Goal: Task Accomplishment & Management: Complete application form

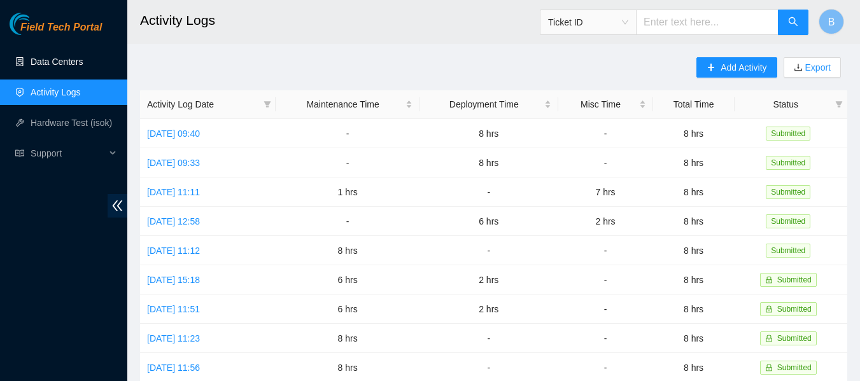
click at [53, 66] on link "Data Centers" at bounding box center [57, 62] width 52 height 10
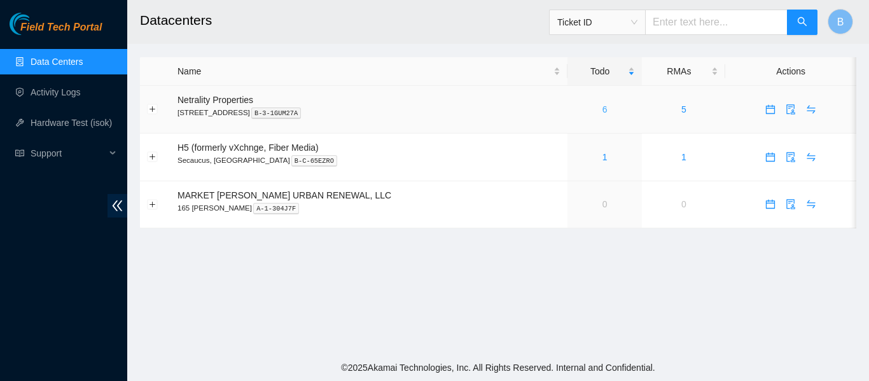
click at [603, 110] on link "6" at bounding box center [605, 109] width 5 height 10
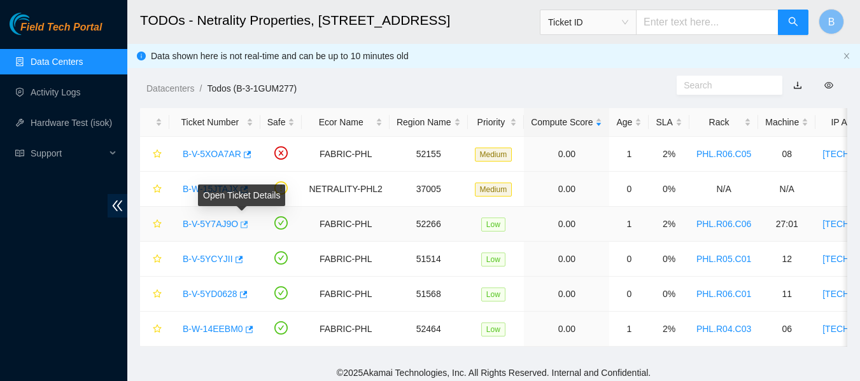
click at [242, 218] on button "button" at bounding box center [243, 224] width 10 height 20
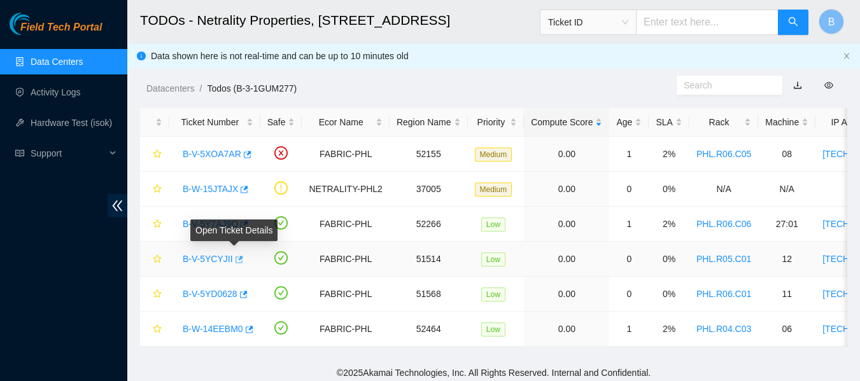
click at [235, 259] on icon "button" at bounding box center [239, 259] width 8 height 7
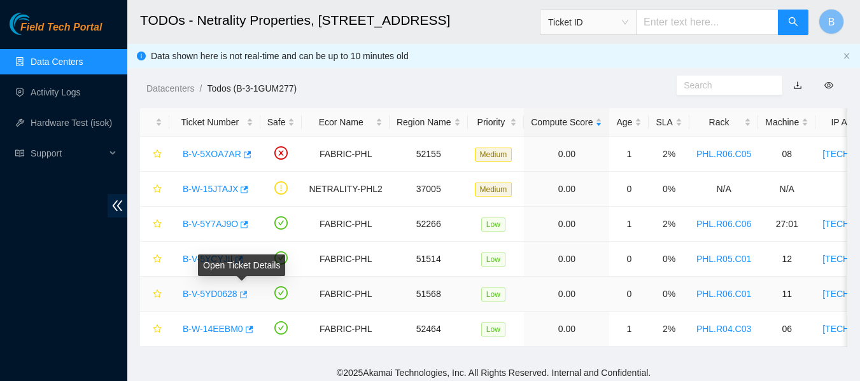
click at [244, 295] on icon "button" at bounding box center [242, 294] width 9 height 9
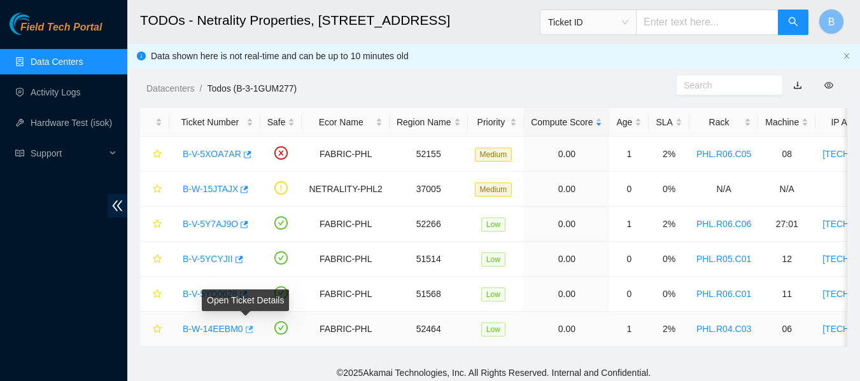
click at [249, 326] on button "button" at bounding box center [248, 329] width 10 height 20
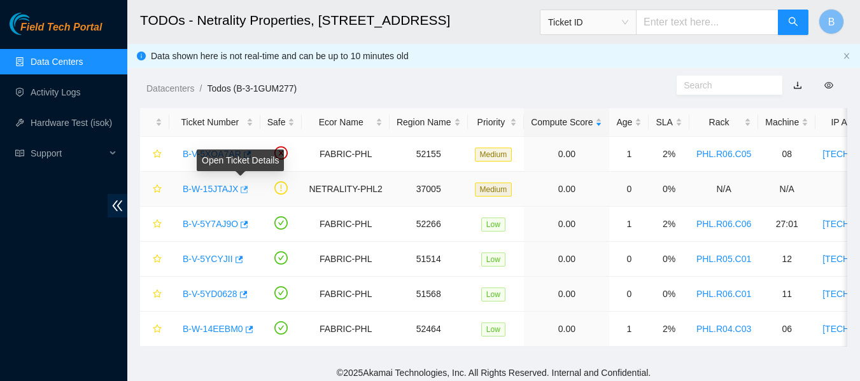
click at [242, 188] on icon "button" at bounding box center [245, 189] width 8 height 7
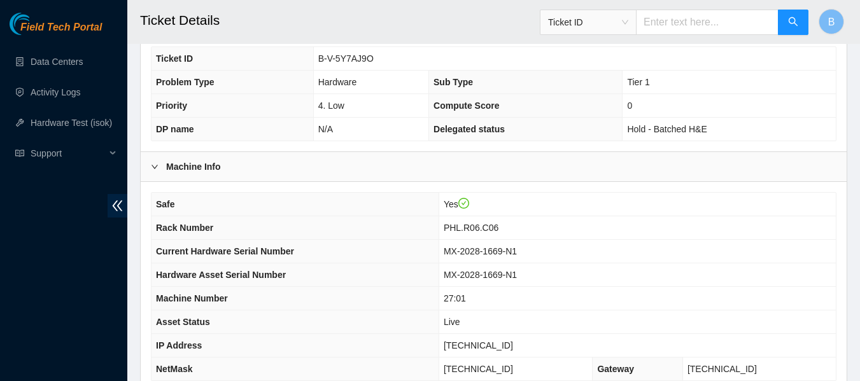
scroll to position [496, 0]
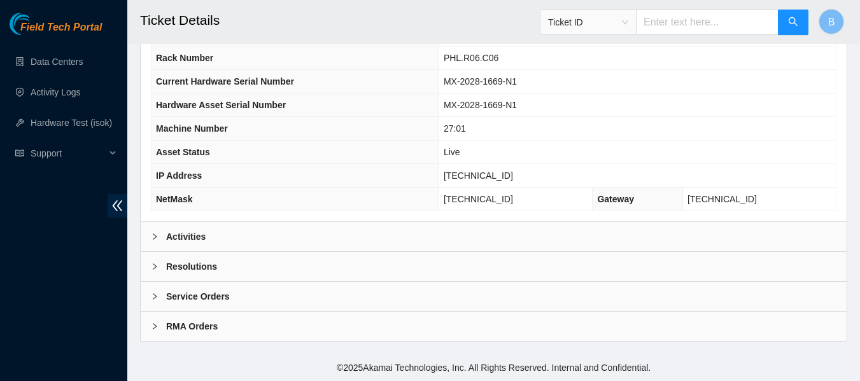
click at [247, 238] on div "Activities" at bounding box center [494, 236] width 706 height 29
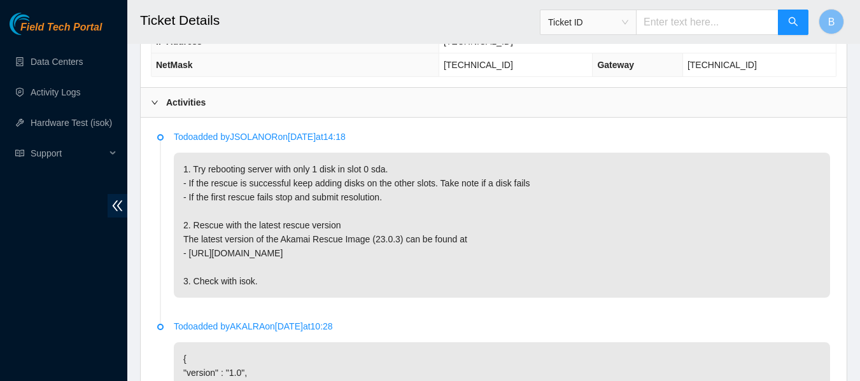
scroll to position [631, 0]
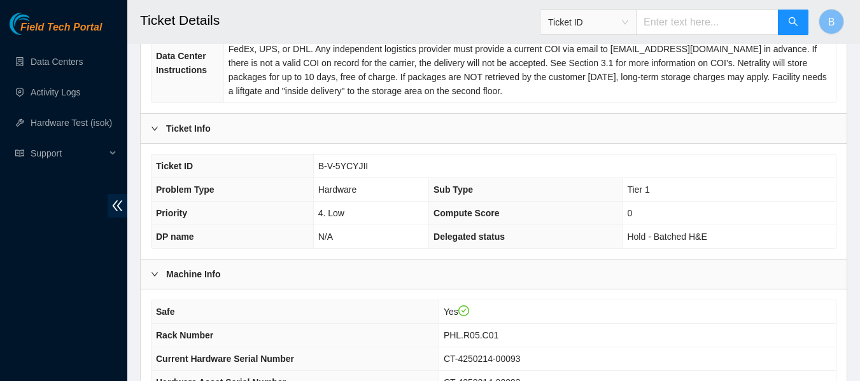
scroll to position [496, 0]
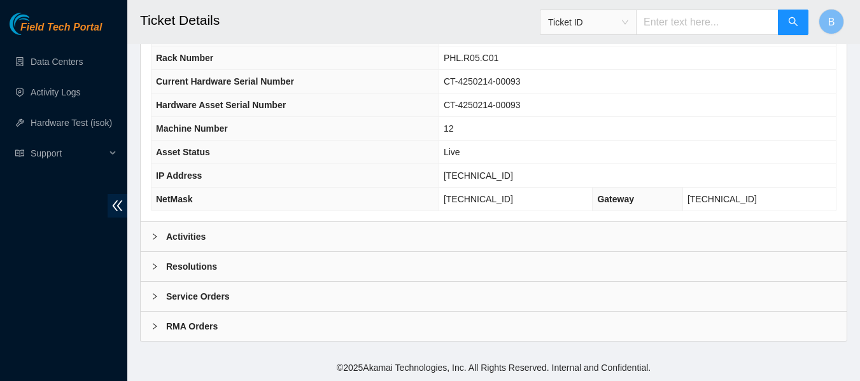
click at [285, 242] on div "Activities" at bounding box center [494, 236] width 706 height 29
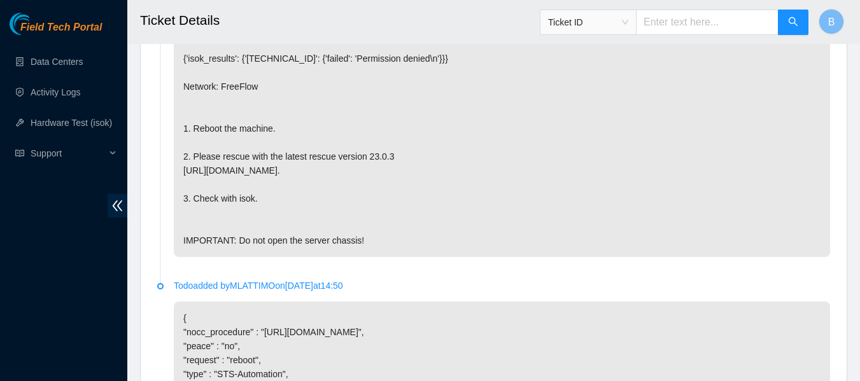
scroll to position [770, 0]
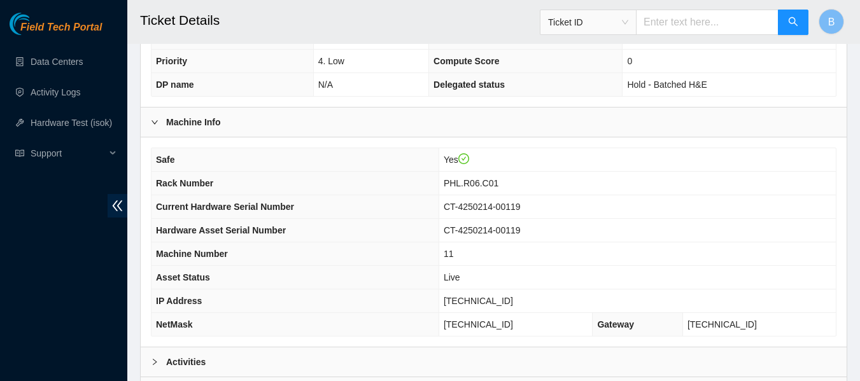
scroll to position [496, 0]
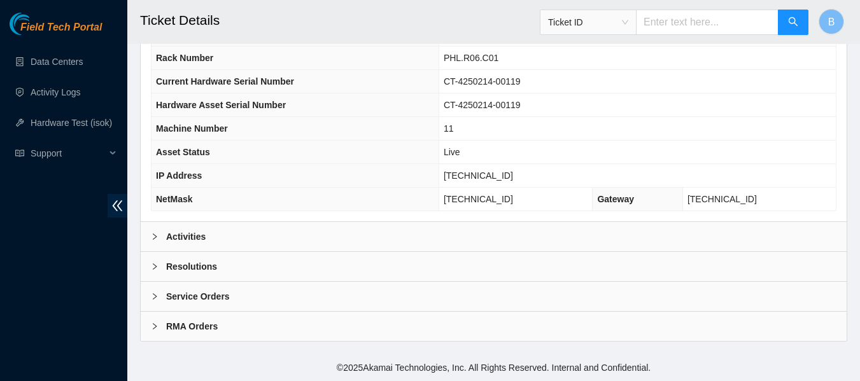
click at [199, 227] on div "Activities" at bounding box center [494, 236] width 706 height 29
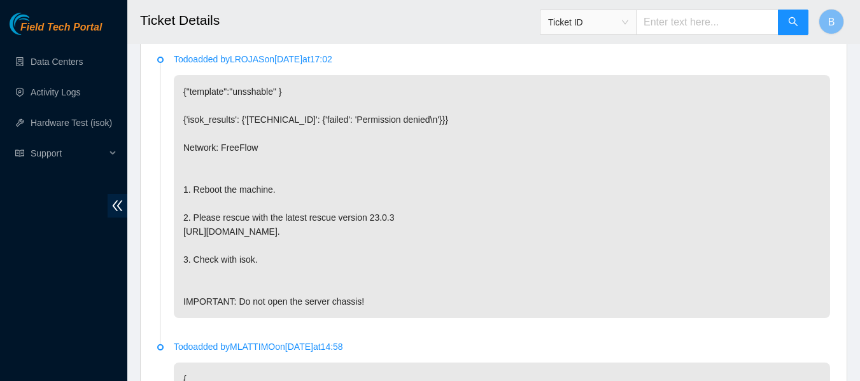
scroll to position [708, 0]
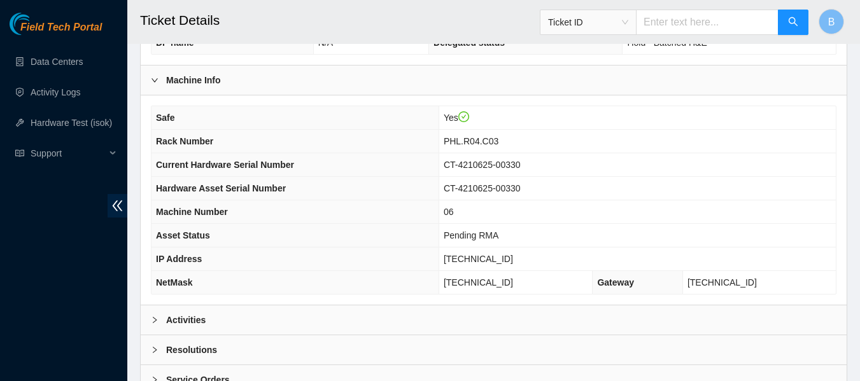
scroll to position [430, 0]
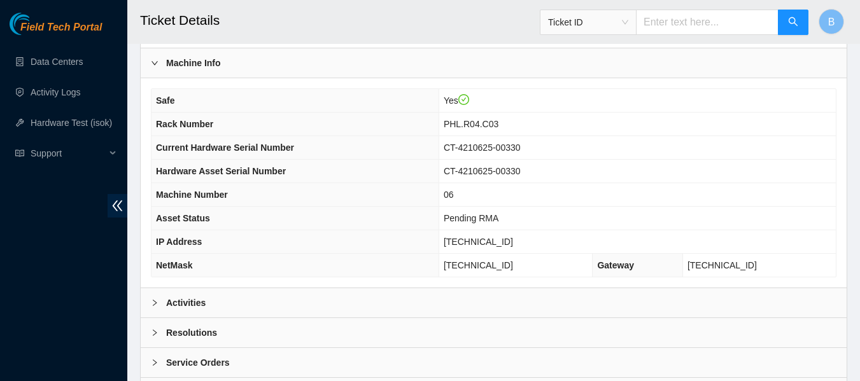
click at [221, 297] on div "Activities" at bounding box center [494, 302] width 706 height 29
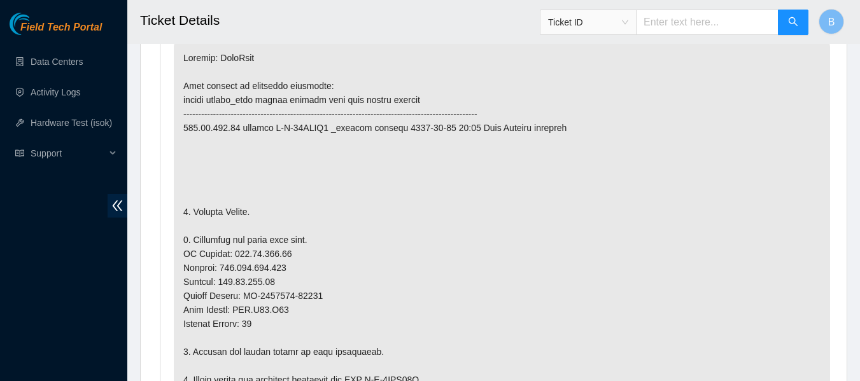
scroll to position [748, 0]
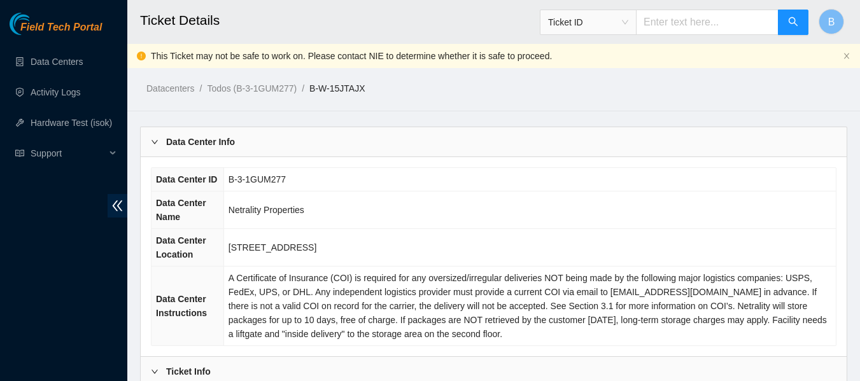
click at [242, 188] on td "B-3-1GUM277" at bounding box center [529, 180] width 612 height 24
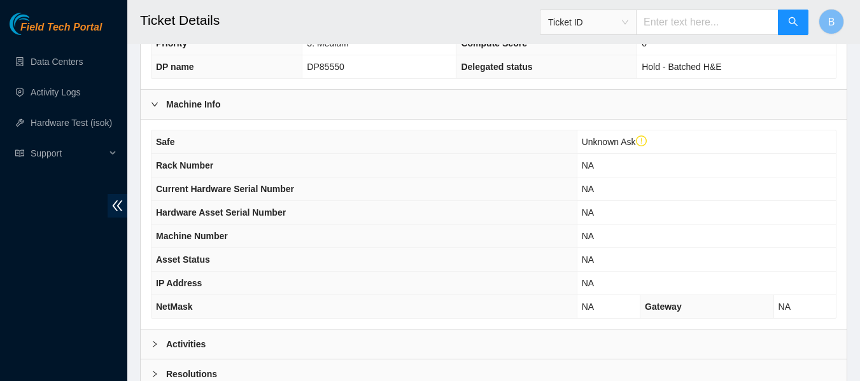
scroll to position [521, 0]
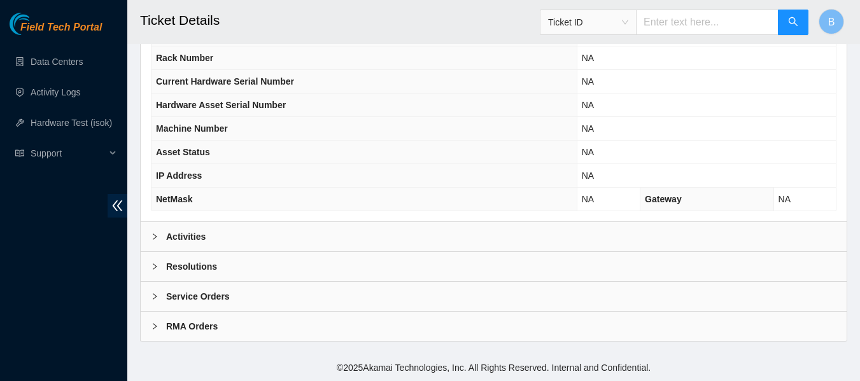
click at [207, 244] on div "Activities" at bounding box center [494, 236] width 706 height 29
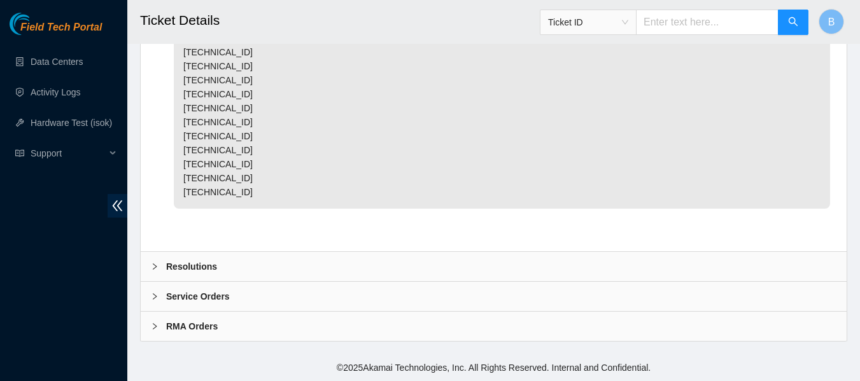
scroll to position [2551, 0]
click at [215, 262] on div "Resolutions" at bounding box center [494, 266] width 706 height 29
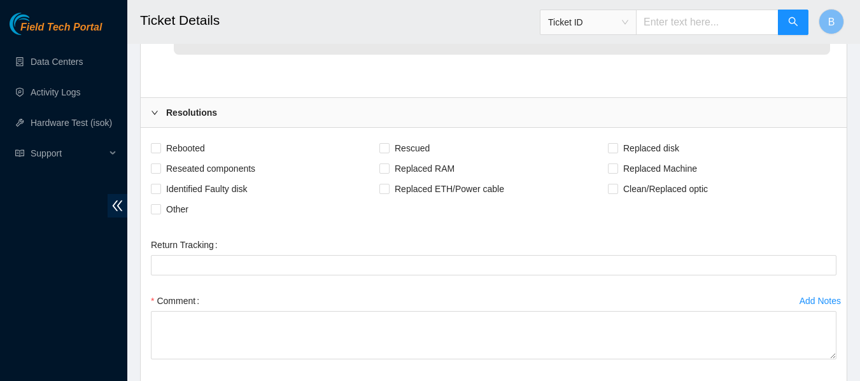
scroll to position [2684, 0]
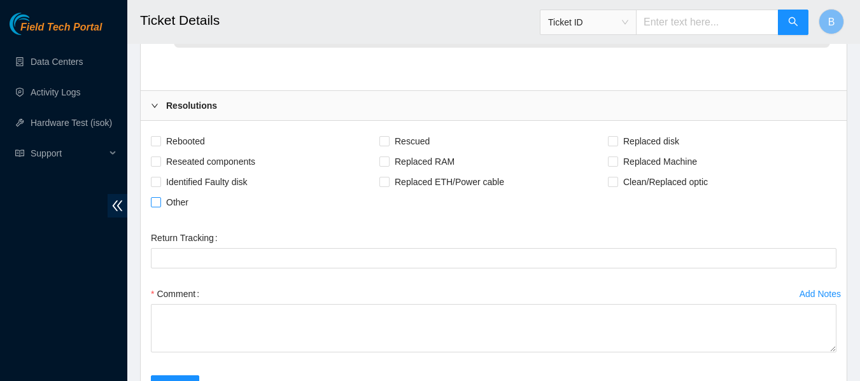
click at [171, 213] on span "Other" at bounding box center [177, 202] width 32 height 20
click at [160, 206] on input "Other" at bounding box center [155, 201] width 9 height 9
checkbox input "true"
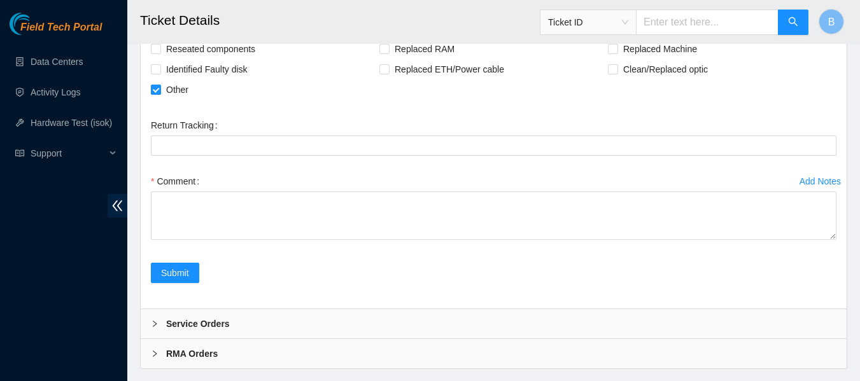
scroll to position [2798, 0]
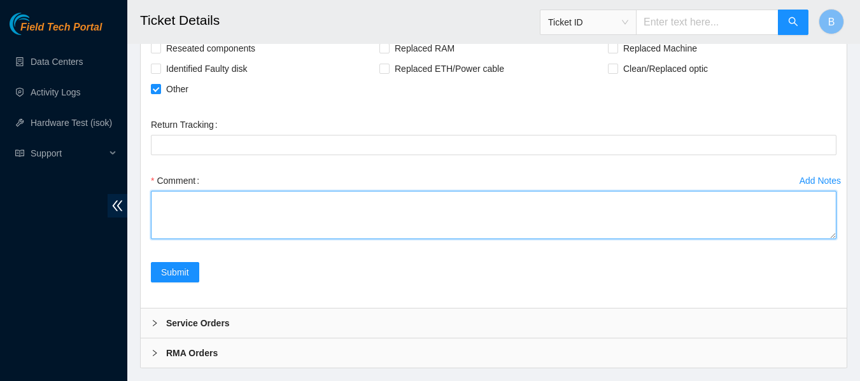
click at [214, 239] on textarea "Comment" at bounding box center [493, 215] width 685 height 48
type textarea "R"
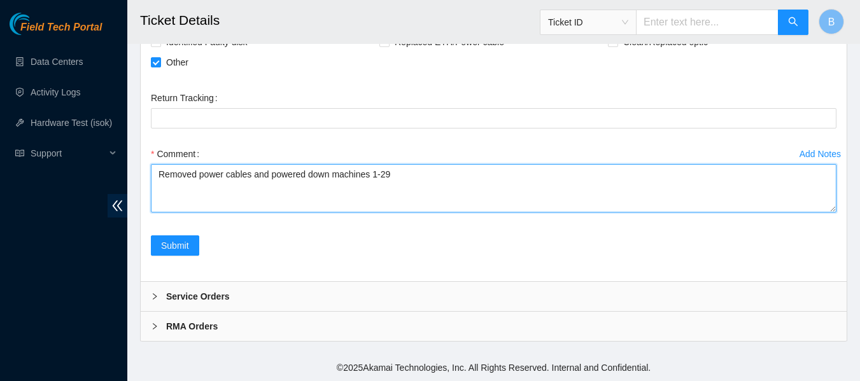
scroll to position [2852, 0]
type textarea "Removed power cables and powered down machines 1-26."
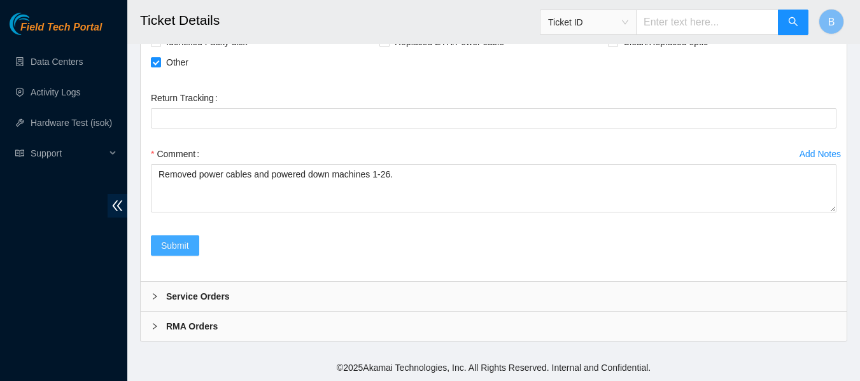
click at [178, 240] on span "Submit" at bounding box center [175, 246] width 28 height 14
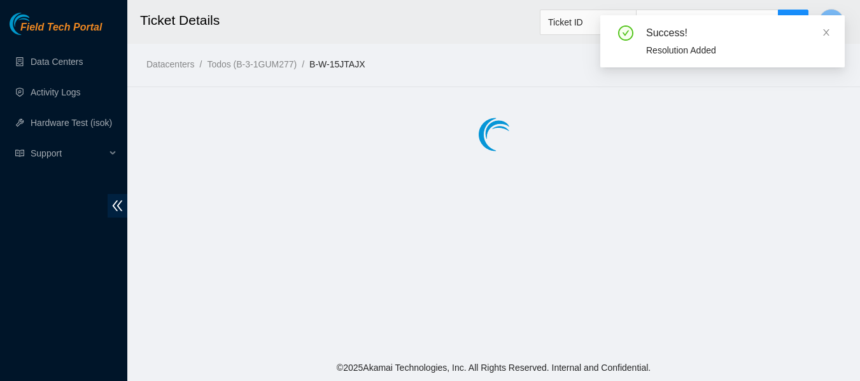
scroll to position [0, 0]
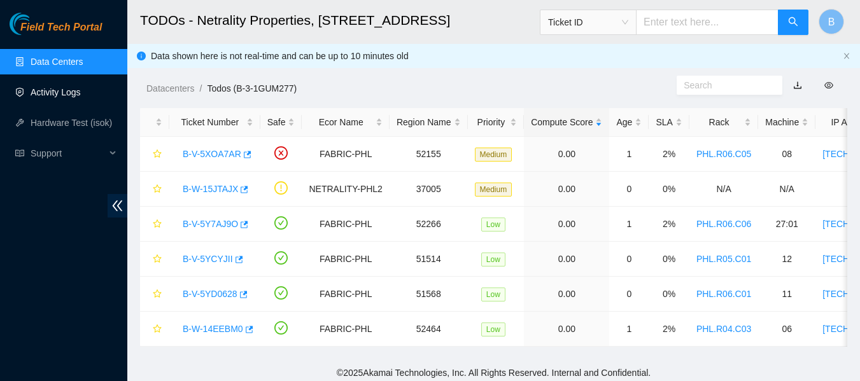
click at [68, 94] on link "Activity Logs" at bounding box center [56, 92] width 50 height 10
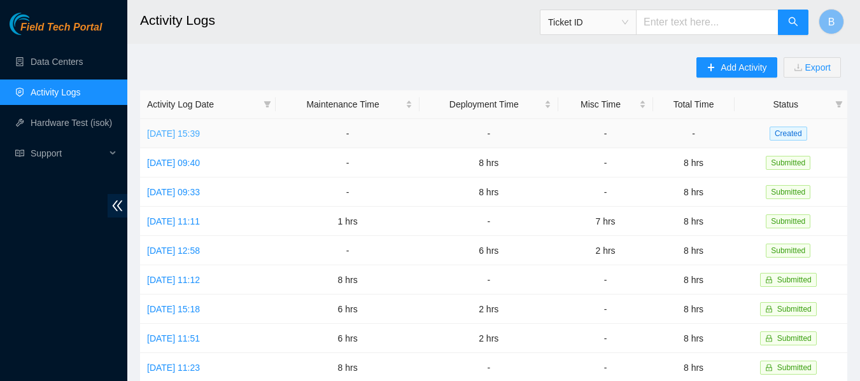
click at [188, 132] on link "[DATE] 15:39" at bounding box center [173, 134] width 53 height 10
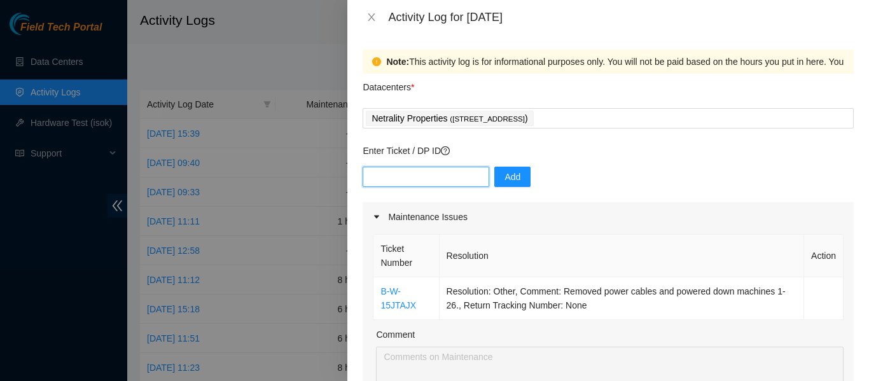
click at [404, 176] on input "text" at bounding box center [426, 177] width 127 height 20
paste input "DP83311"
type input "DP83311"
click at [507, 175] on span "Add" at bounding box center [513, 177] width 16 height 14
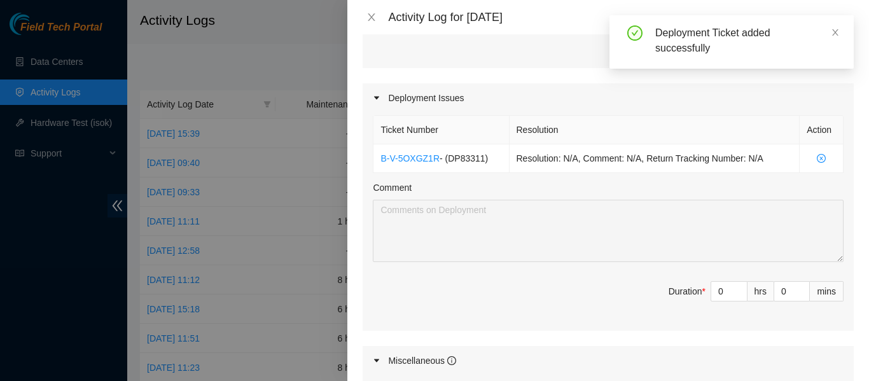
scroll to position [410, 0]
click at [717, 290] on input "0" at bounding box center [730, 290] width 36 height 19
type input "7"
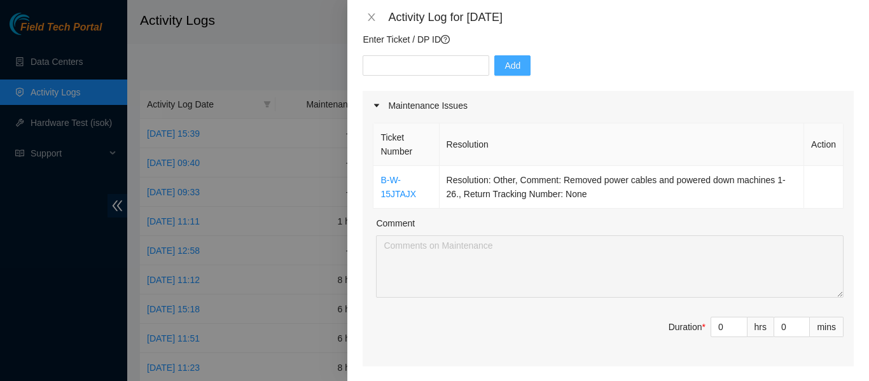
scroll to position [101, 0]
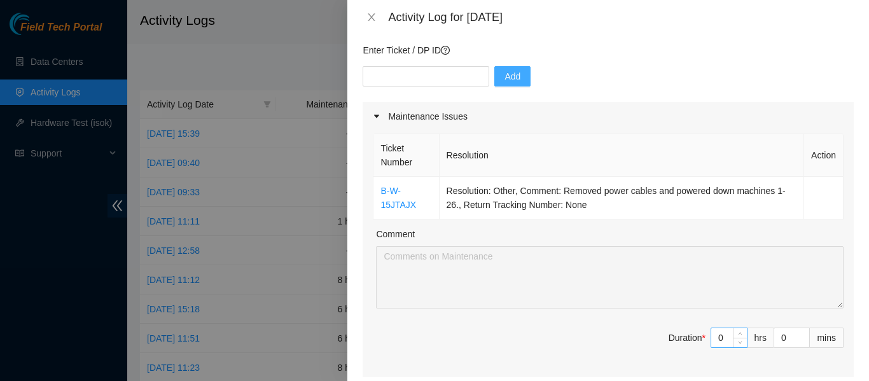
type input "7"
click at [722, 344] on input "0" at bounding box center [730, 337] width 36 height 19
type input "1"
type input "8"
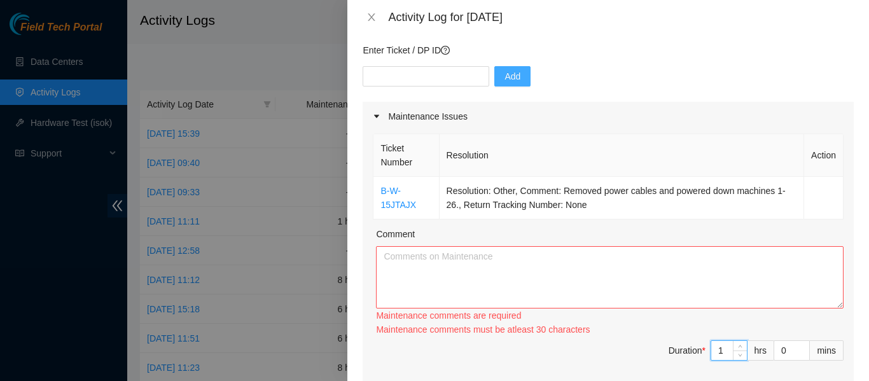
type input "1"
click at [656, 276] on textarea "Comment" at bounding box center [610, 277] width 468 height 62
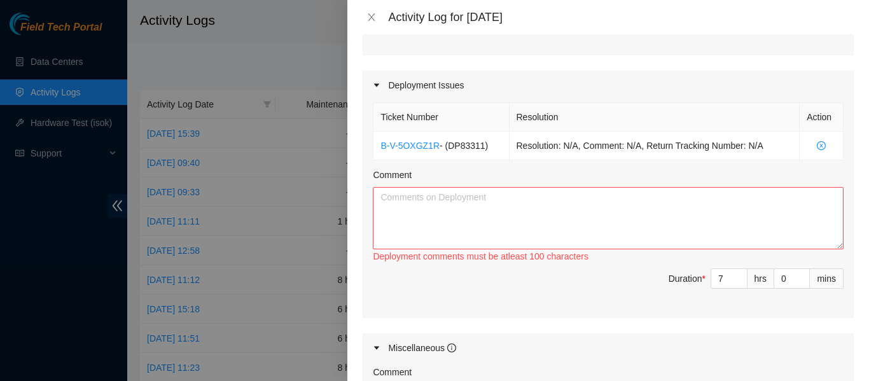
scroll to position [423, 0]
type textarea "[DATE] I worked on the last decon ticket that required me to remove power cords…"
click at [509, 226] on textarea "Comment" at bounding box center [608, 217] width 471 height 62
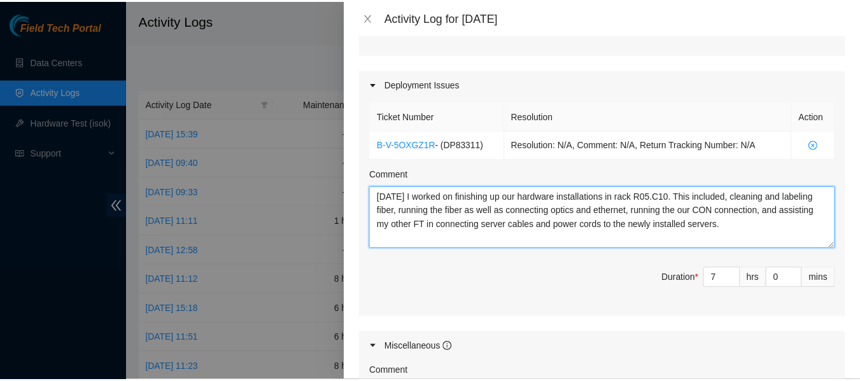
scroll to position [692, 0]
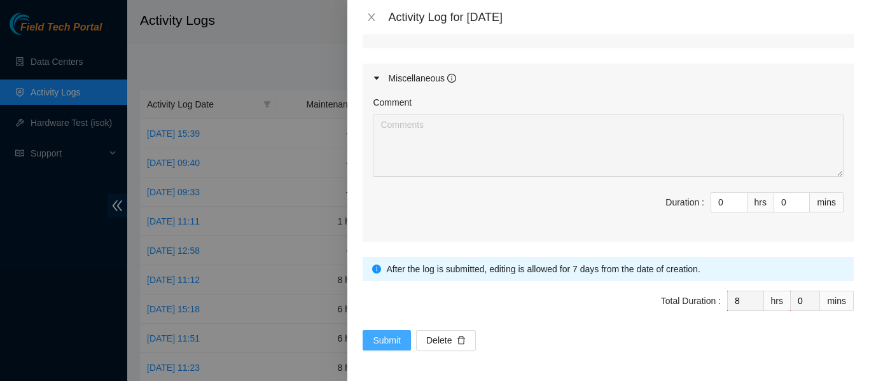
type textarea "[DATE] I worked on finishing up our hardware installations in rack R05.C10. Thi…"
click at [383, 335] on span "Submit" at bounding box center [387, 340] width 28 height 14
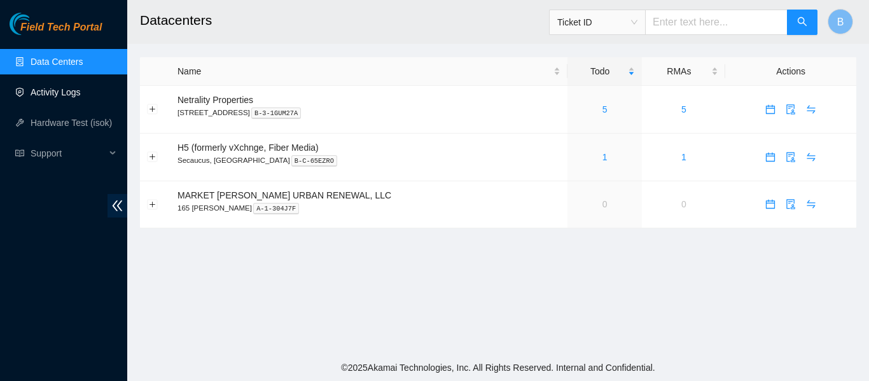
click at [55, 88] on link "Activity Logs" at bounding box center [56, 92] width 50 height 10
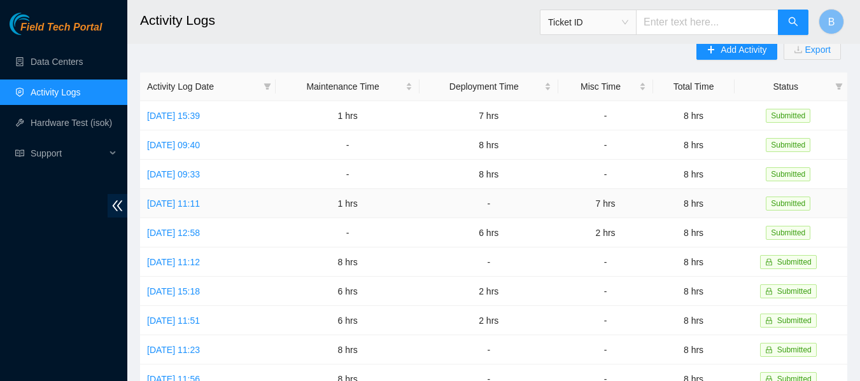
scroll to position [18, 0]
